Goal: Task Accomplishment & Management: Manage account settings

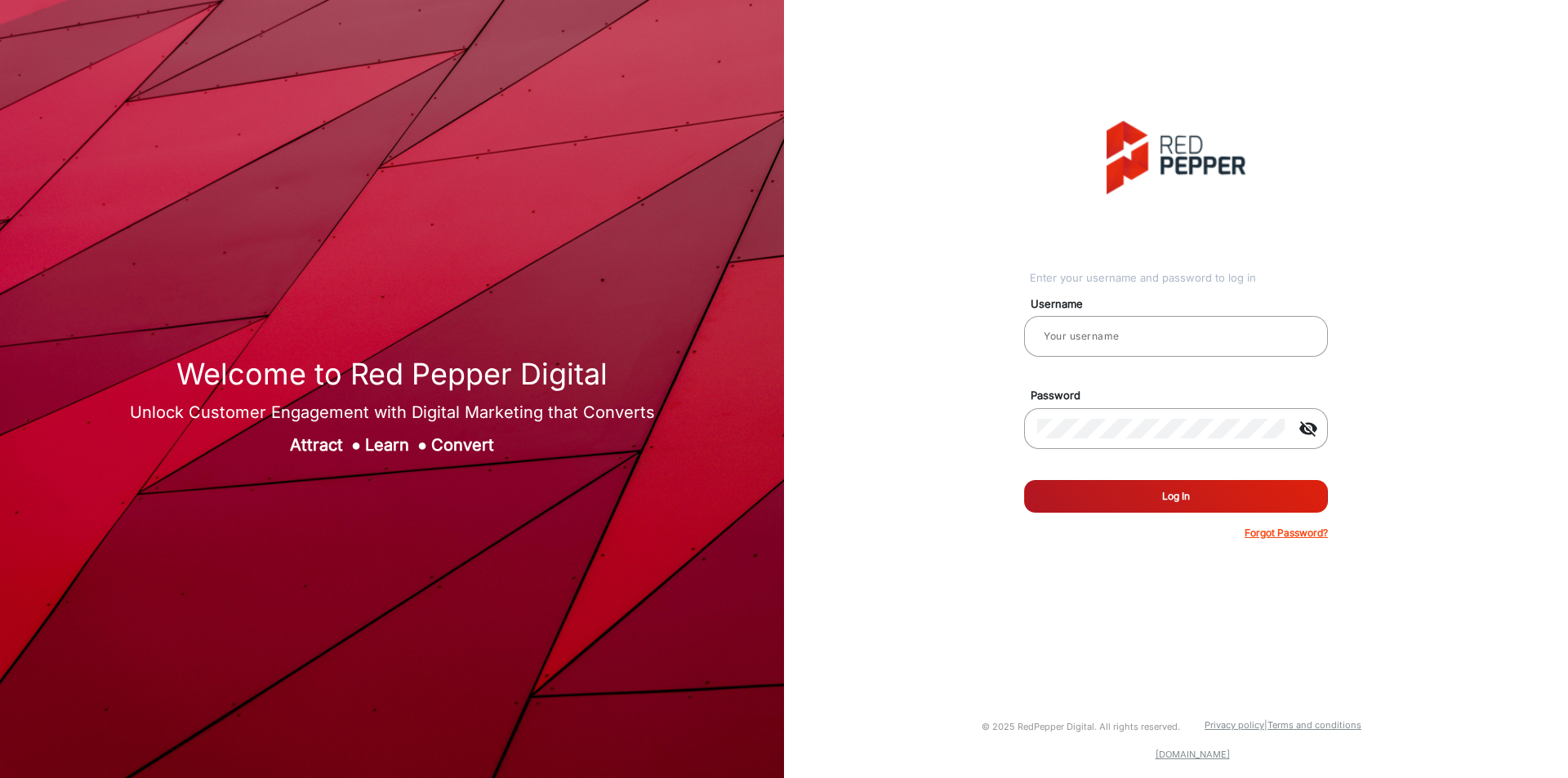
type input "chitra"
click at [1145, 495] on button "Log In" at bounding box center [1176, 497] width 303 height 33
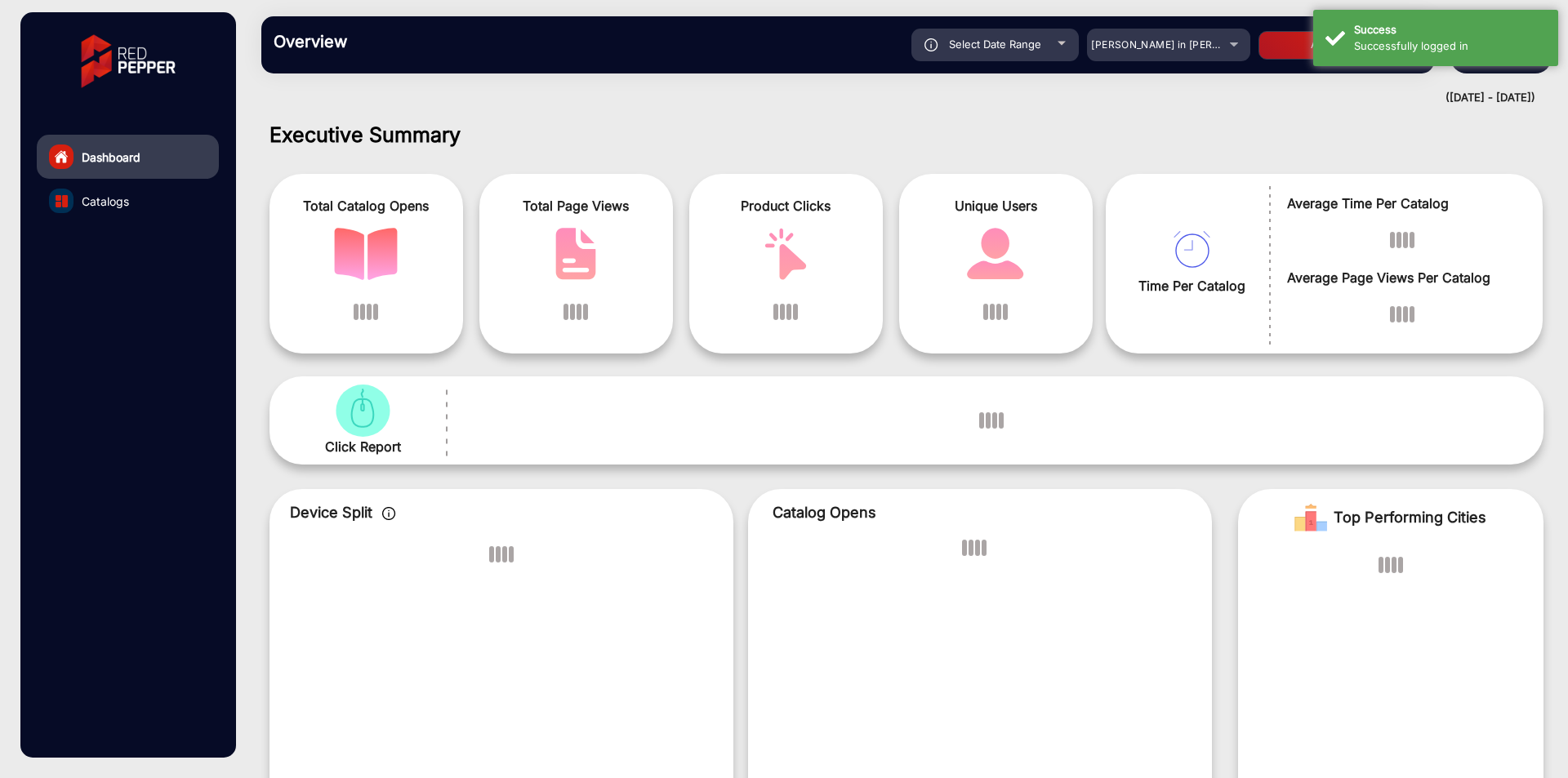
scroll to position [12, 0]
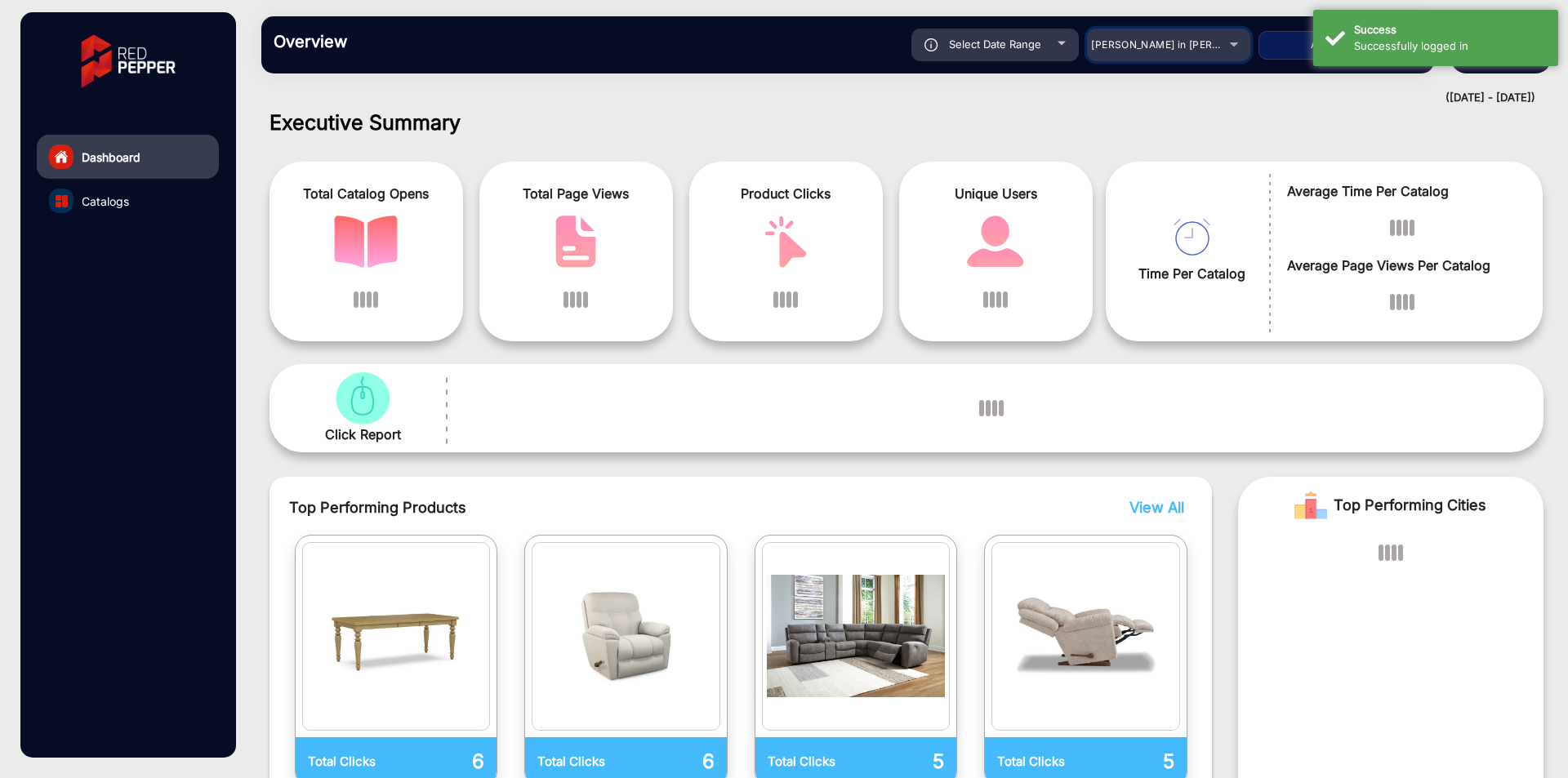
click at [1234, 42] on div "[PERSON_NAME] in [PERSON_NAME]" at bounding box center [1168, 45] width 163 height 20
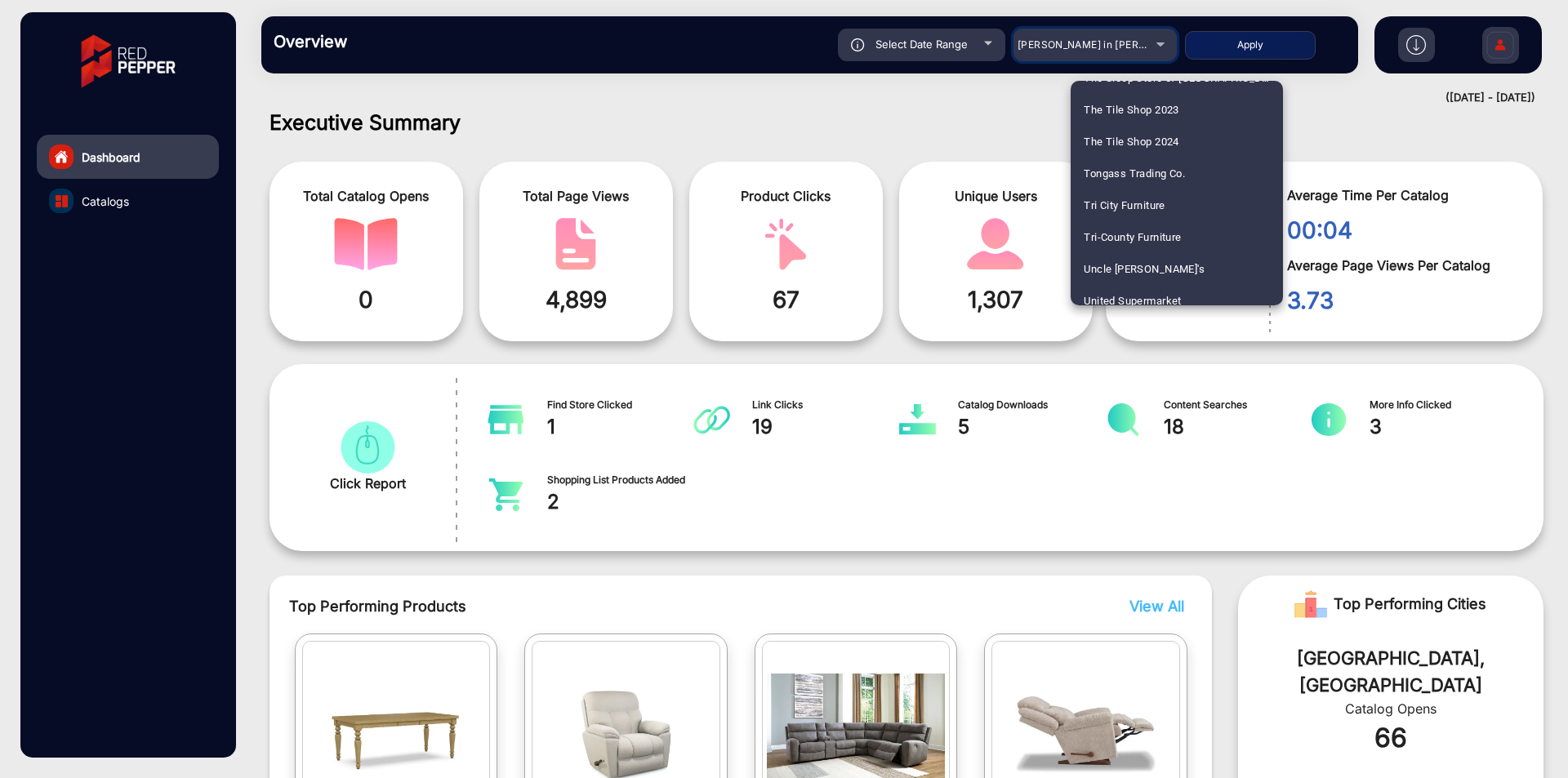
scroll to position [4084, 0]
